Goal: Task Accomplishment & Management: Manage account settings

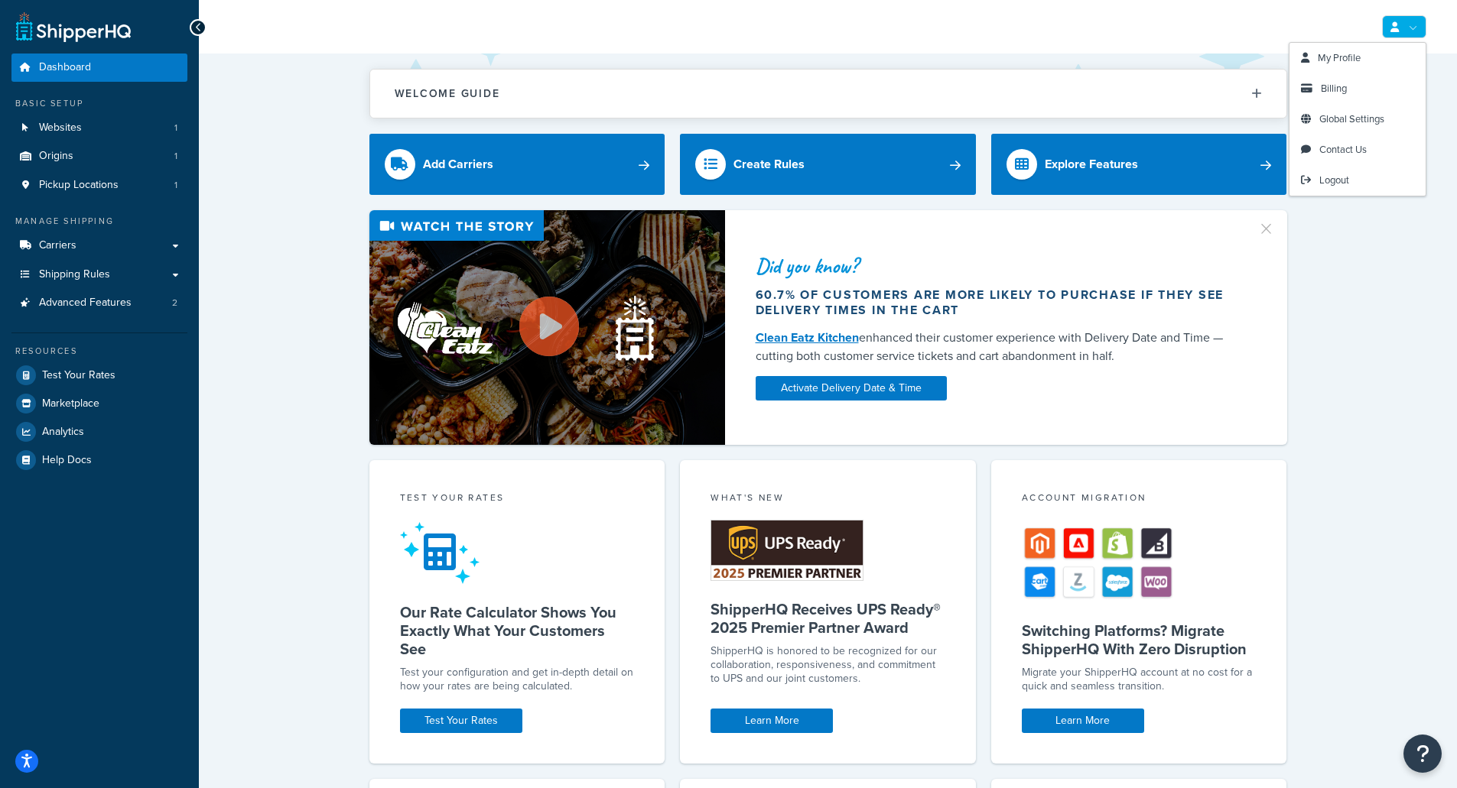
click at [1414, 26] on link at bounding box center [1404, 26] width 44 height 23
drag, startPoint x: 1360, startPoint y: 114, endPoint x: 906, endPoint y: 109, distance: 453.5
click at [1360, 114] on span "Global Settings" at bounding box center [1351, 119] width 65 height 15
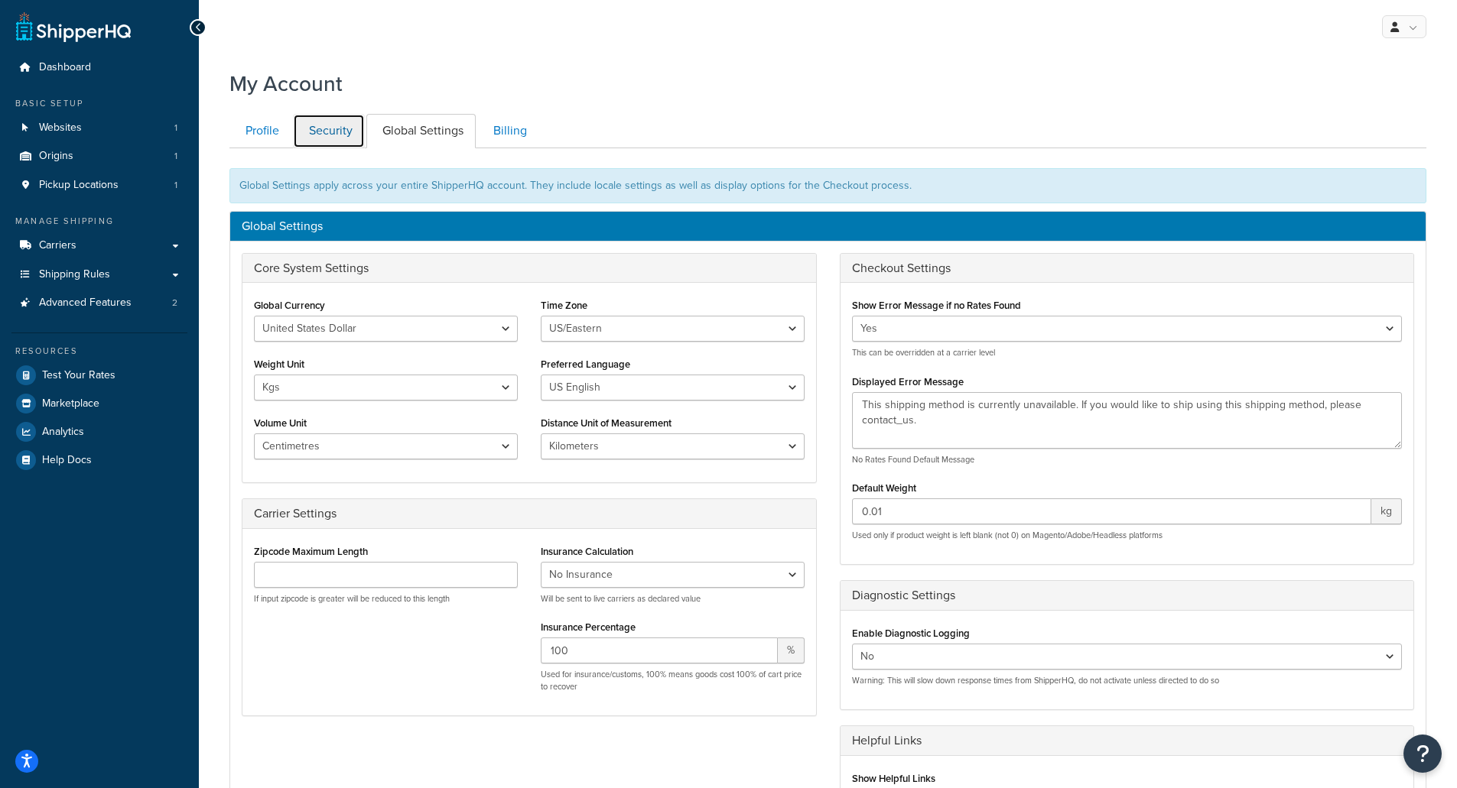
click at [327, 128] on link "Security" at bounding box center [329, 131] width 72 height 34
